Goal: Transaction & Acquisition: Purchase product/service

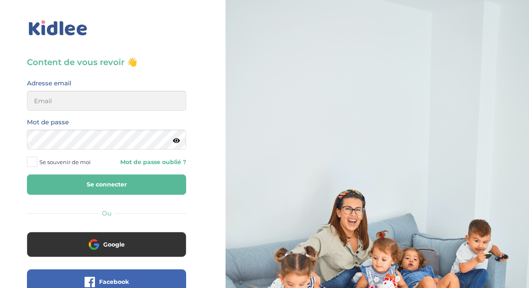
click at [92, 96] on input "email" at bounding box center [106, 101] width 159 height 20
type input "preyssat@hotmail.fr"
click at [27, 174] on button "Se connecter" at bounding box center [106, 184] width 159 height 20
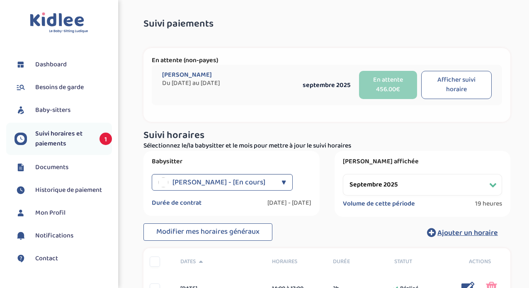
select select "septembre 2025"
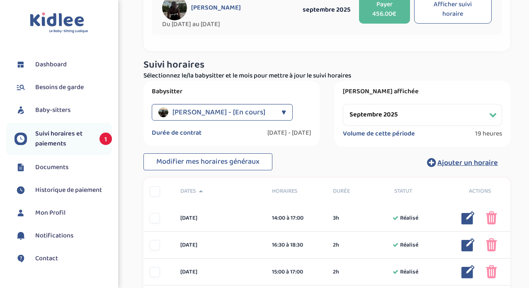
scroll to position [34, 0]
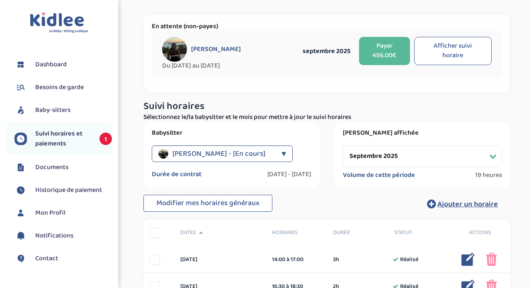
click at [387, 43] on button "Payer 456.00€" at bounding box center [384, 51] width 51 height 28
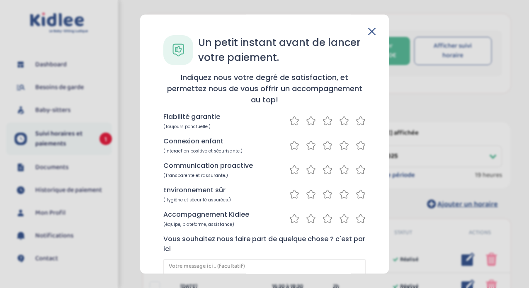
click at [358, 119] on icon at bounding box center [361, 121] width 10 height 10
click at [356, 144] on icon at bounding box center [361, 145] width 10 height 10
click at [343, 168] on icon at bounding box center [344, 169] width 8 height 8
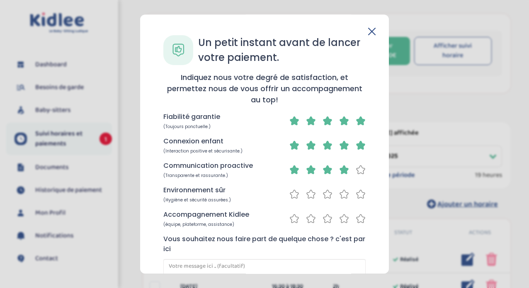
click at [356, 194] on icon at bounding box center [361, 194] width 10 height 10
click at [356, 220] on icon at bounding box center [361, 218] width 10 height 10
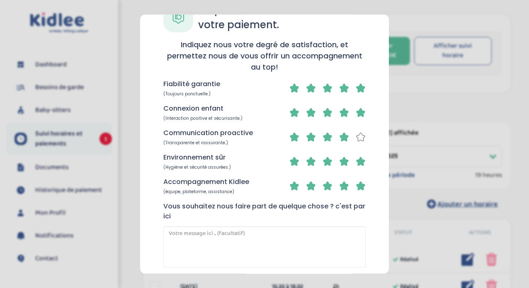
scroll to position [73, 0]
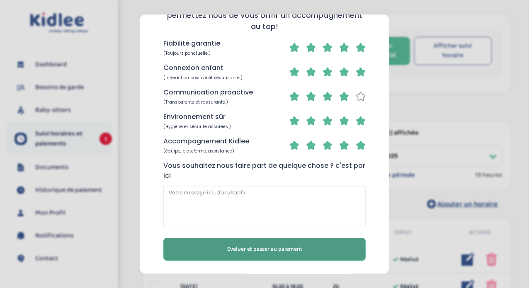
click at [283, 247] on span "Evaluer et passer au paiement" at bounding box center [264, 249] width 75 height 9
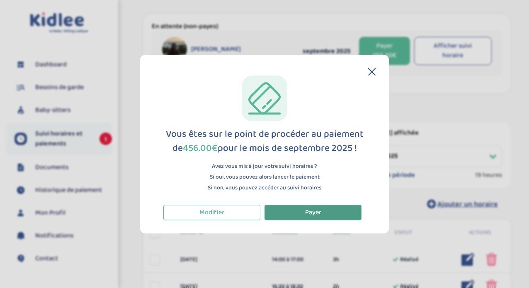
click at [304, 212] on button "Payer" at bounding box center [312, 212] width 97 height 15
